Goal: Task Accomplishment & Management: Use online tool/utility

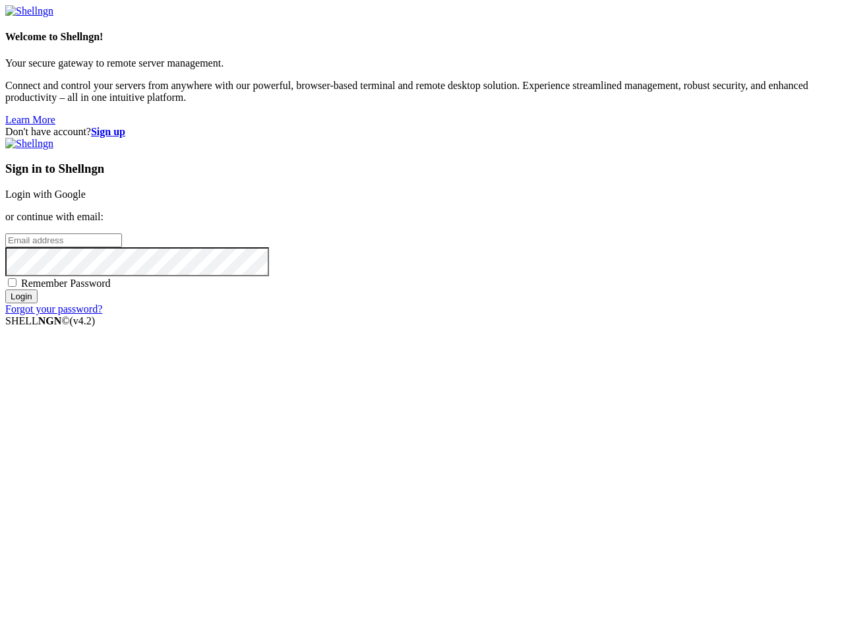
click at [122, 247] on input "email" at bounding box center [63, 240] width 117 height 14
click at [38, 303] on input "Login" at bounding box center [21, 296] width 32 height 14
